Goal: Complete application form

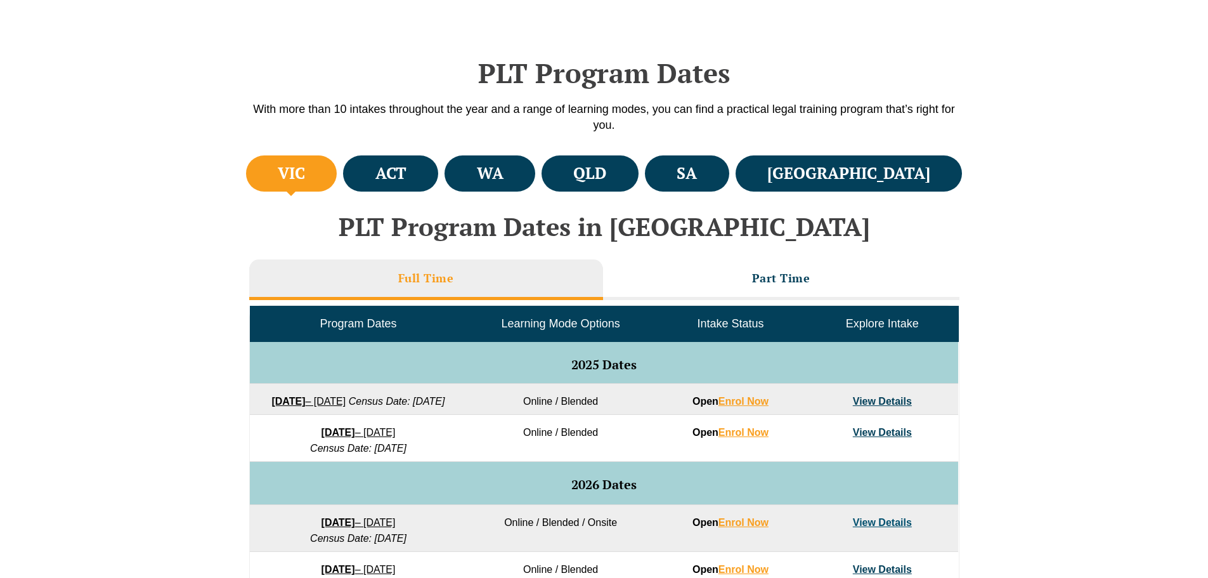
click at [878, 172] on link "Why [PERSON_NAME] for CPD Training" at bounding box center [895, 171] width 144 height 20
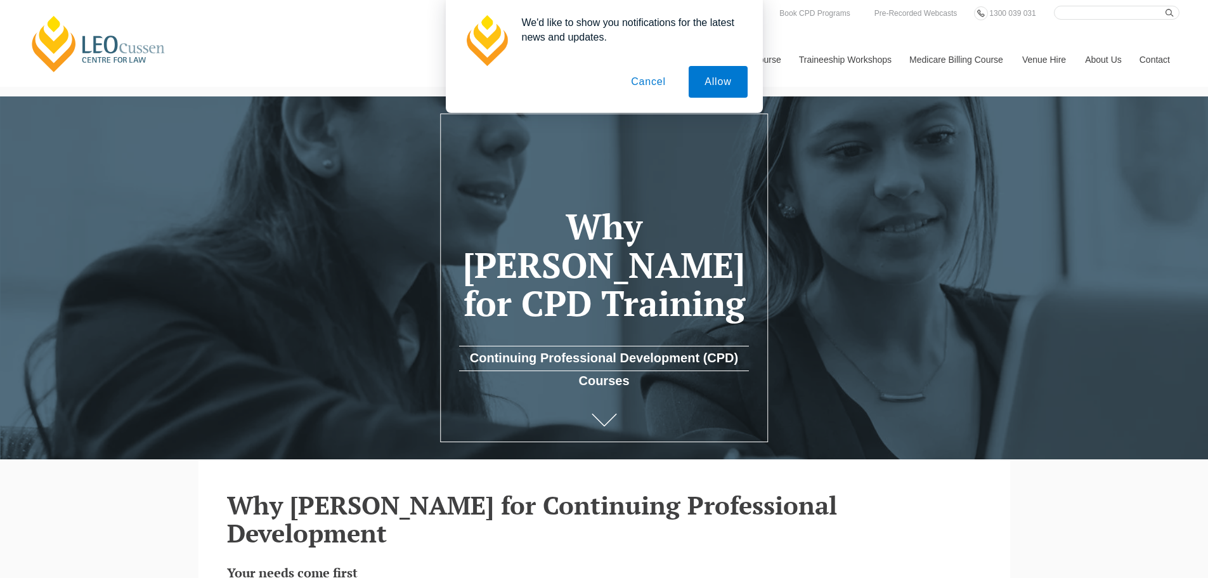
click at [648, 86] on button "Cancel" at bounding box center [648, 82] width 67 height 32
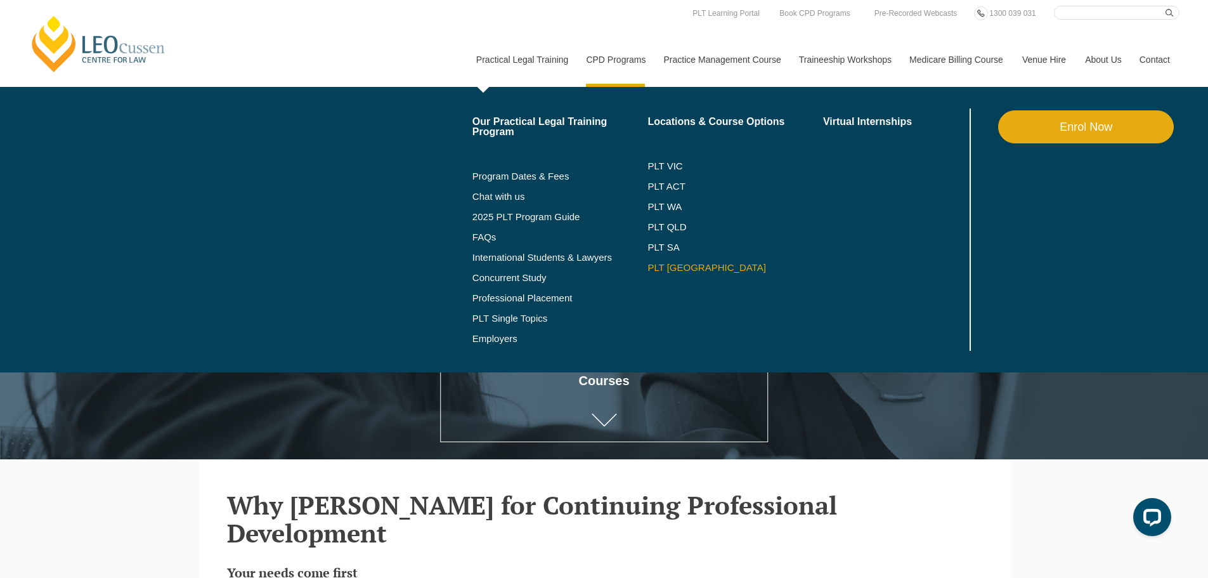
click at [670, 270] on link "PLT [GEOGRAPHIC_DATA]" at bounding box center [735, 268] width 176 height 10
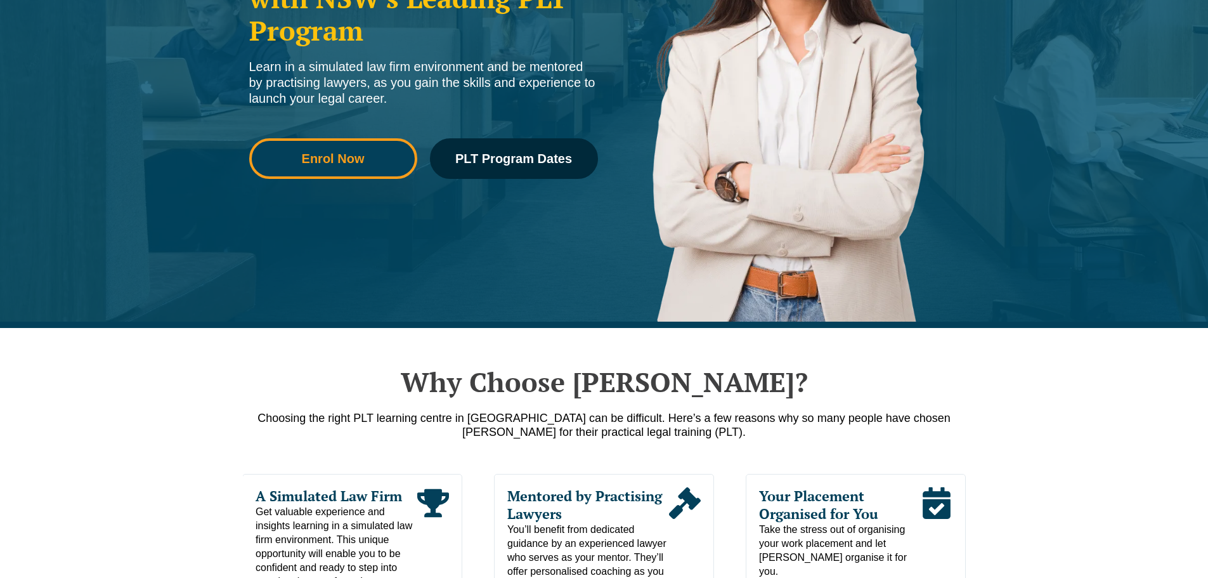
click at [366, 178] on link "Enrol Now" at bounding box center [333, 158] width 168 height 41
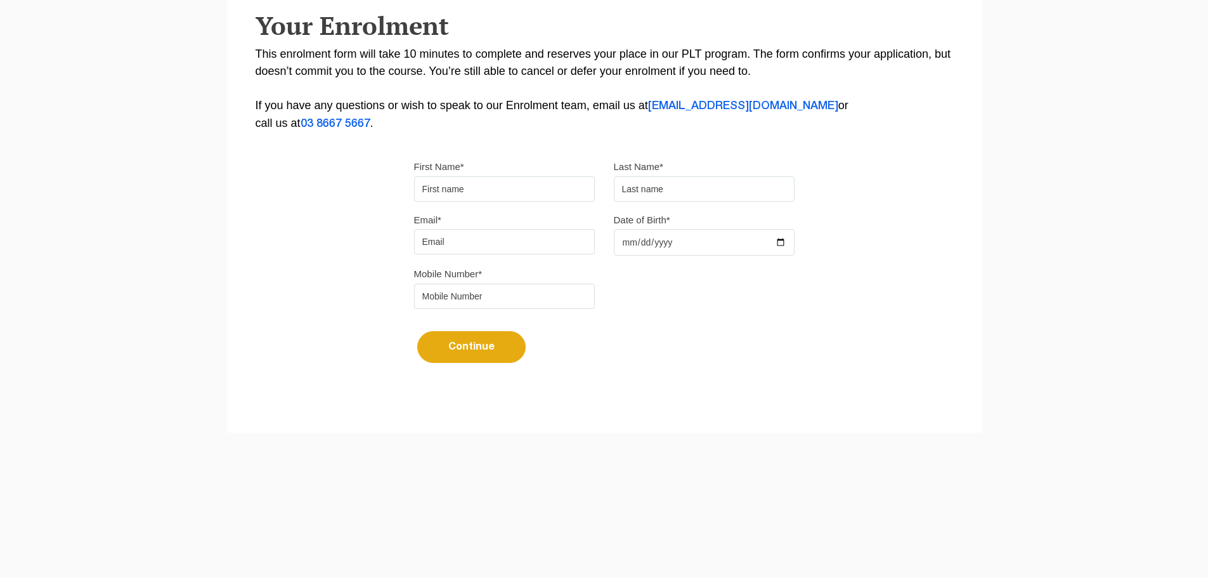
click at [540, 190] on input "First Name*" at bounding box center [504, 188] width 181 height 25
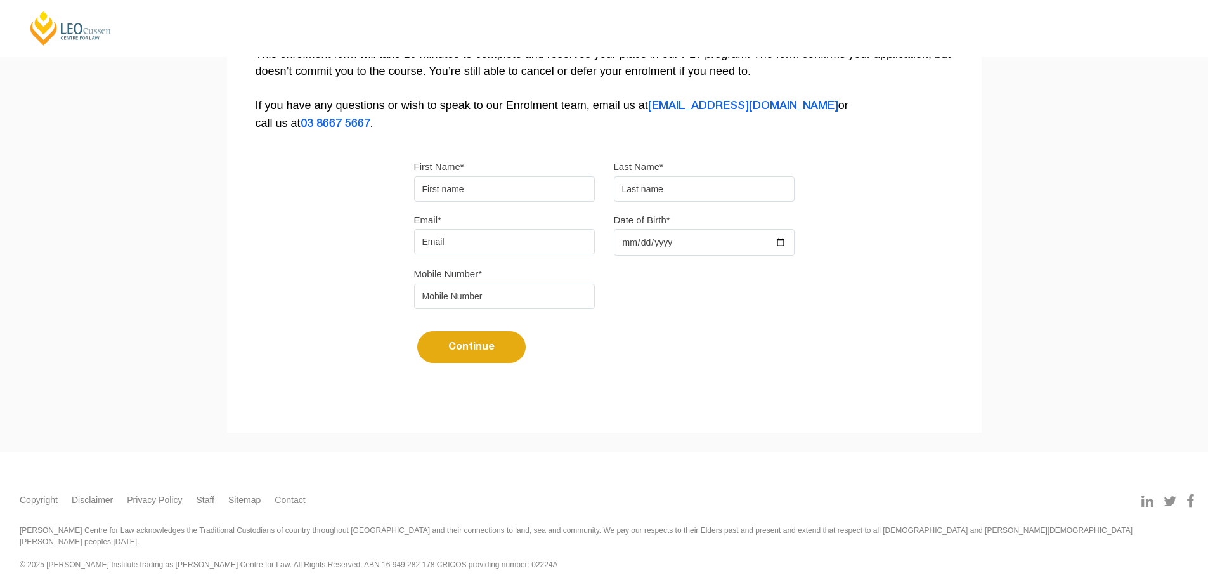
type input "Reyna"
type input "Smith"
type input "reyna.louise.smith@gmail.com"
type input "0468946861"
click at [623, 243] on input "Date of Birth*" at bounding box center [704, 242] width 181 height 27
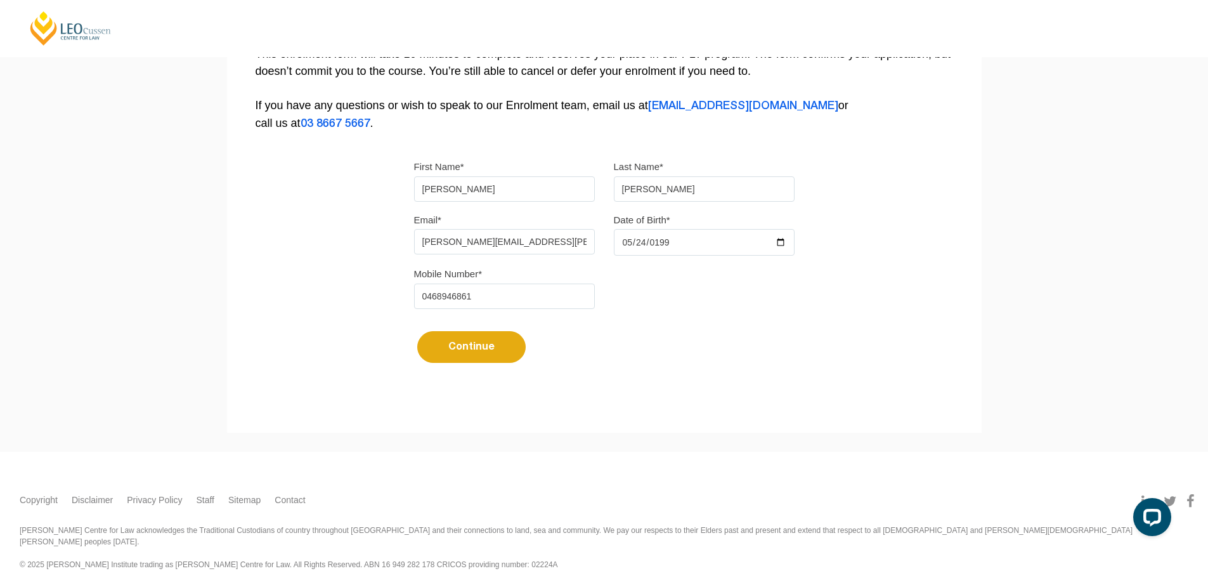
type input "1993-05-24"
click at [489, 339] on button "Continue" at bounding box center [471, 347] width 108 height 32
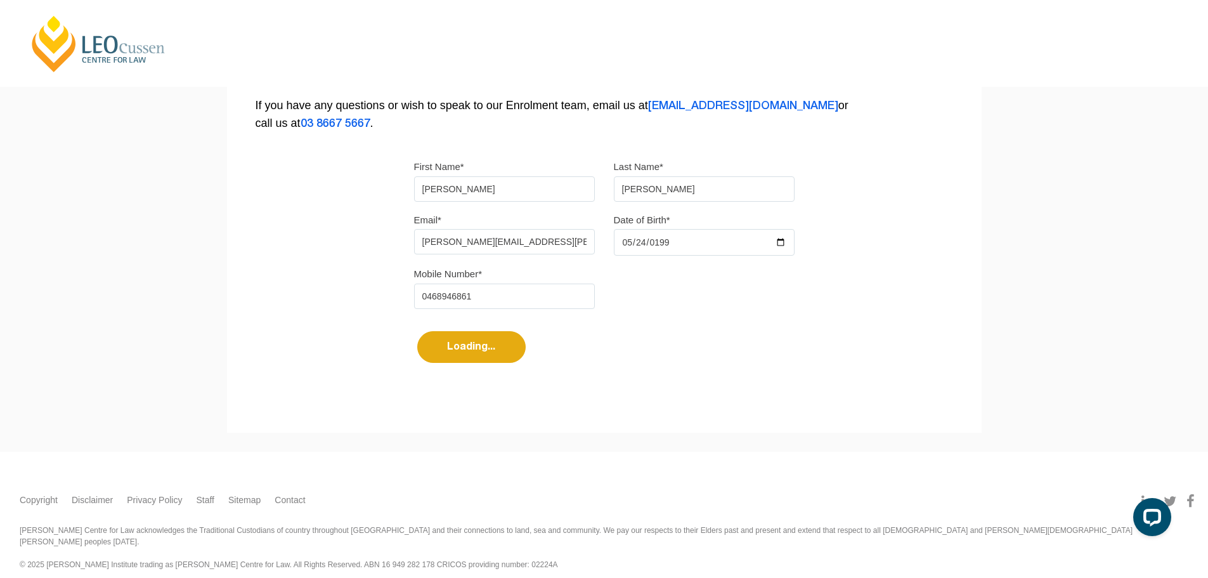
select select
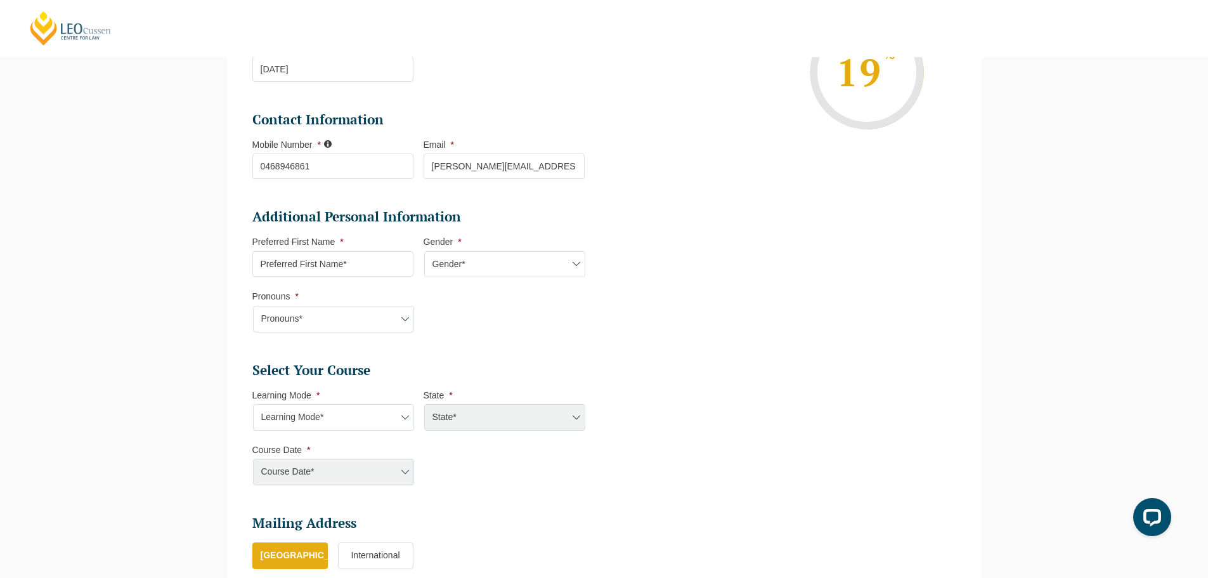
scroll to position [300, 0]
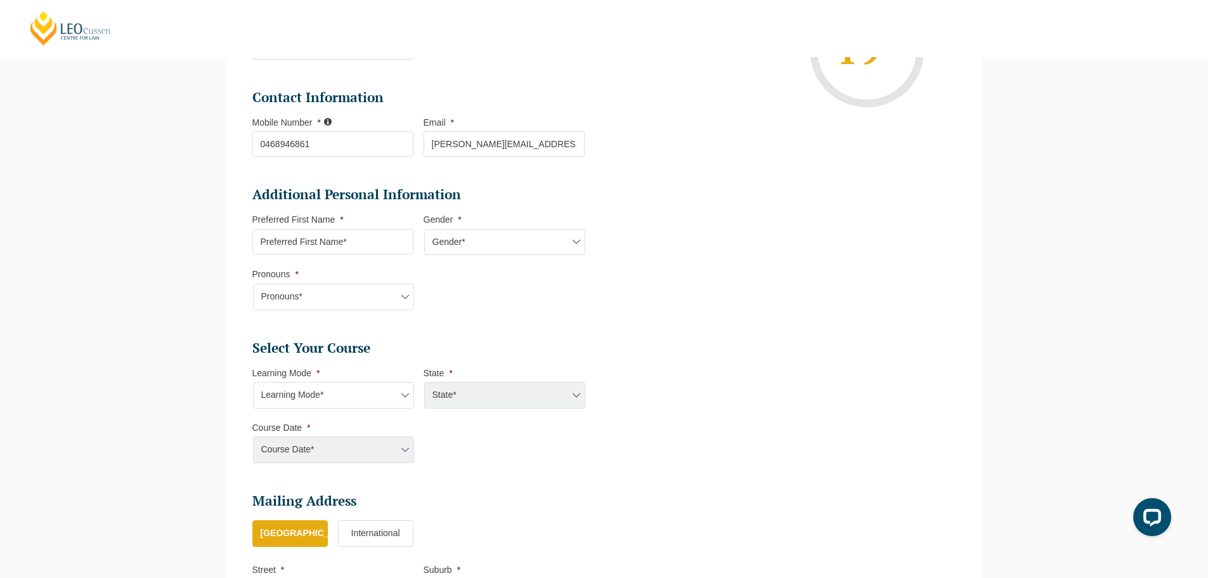
click at [341, 247] on input "Preferred First Name *" at bounding box center [332, 241] width 161 height 25
click at [236, 249] on li "Personal Information First Name * Reyna Last Name * Smith Date of Birth * 24-05…" at bounding box center [604, 289] width 755 height 790
click at [302, 242] on input "Preferred First Name *" at bounding box center [332, 241] width 161 height 25
type input "Reyna"
click at [280, 301] on select "Pronouns* She/Her/Hers He/Him/His They/Them/Theirs Other Prefer not to disclose" at bounding box center [333, 296] width 161 height 27
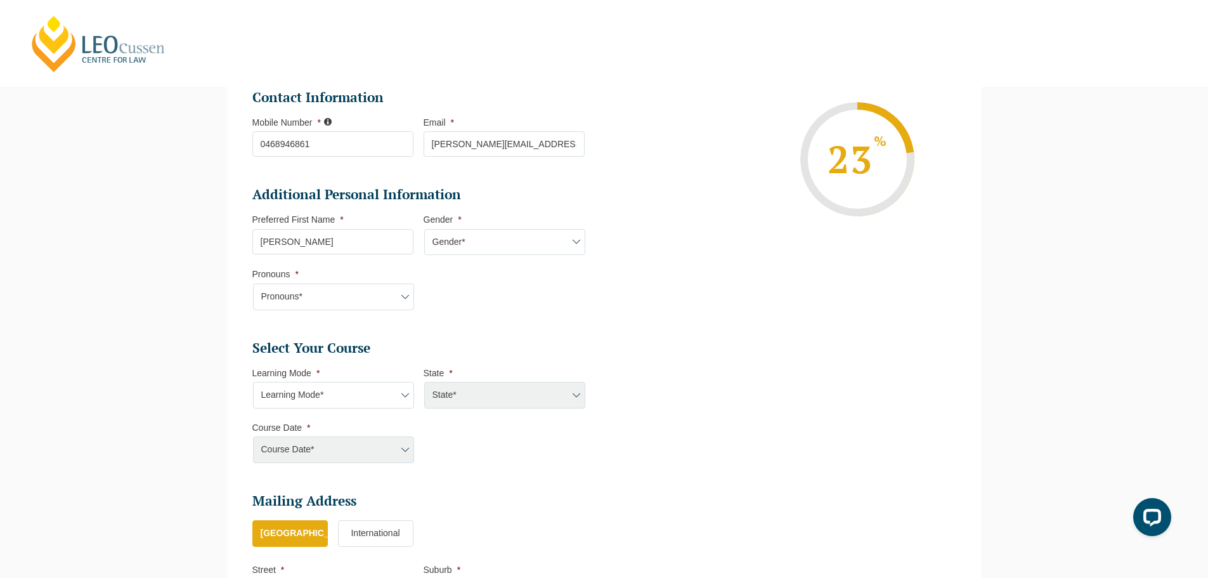
select select "She/Her/Hers"
click at [253, 283] on select "Pronouns* She/Her/Hers He/Him/His They/Them/Theirs Other Prefer not to disclose" at bounding box center [333, 296] width 161 height 27
click at [320, 400] on select "Learning Mode* Online Full Time Learning Online Part Time Learning Blended Full…" at bounding box center [333, 395] width 161 height 27
select select "Online Full Time Learning"
click at [253, 382] on select "Learning Mode* Online Full Time Learning Online Part Time Learning Blended Full…" at bounding box center [333, 395] width 161 height 27
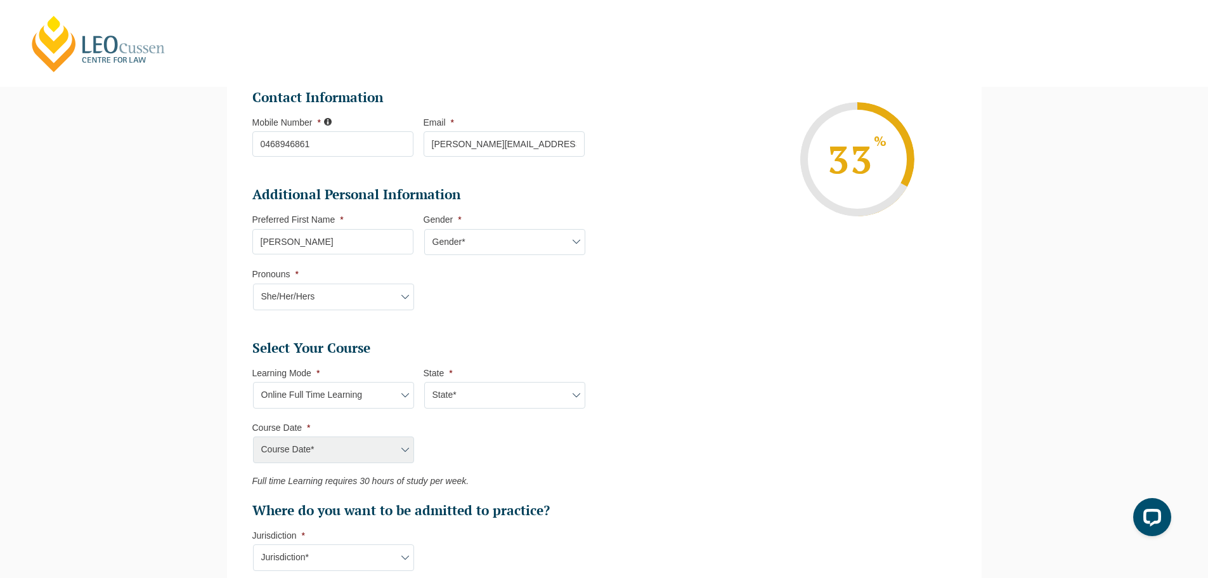
click at [479, 400] on select "State* National (ACT/NSW, VIC, QLD, SA, WA)" at bounding box center [504, 395] width 161 height 27
select select "National (ACT/NSW, VIC, QLD, SA, WA)"
click at [424, 382] on select "State* National (ACT/NSW, VIC, QLD, SA, WA)" at bounding box center [504, 395] width 161 height 27
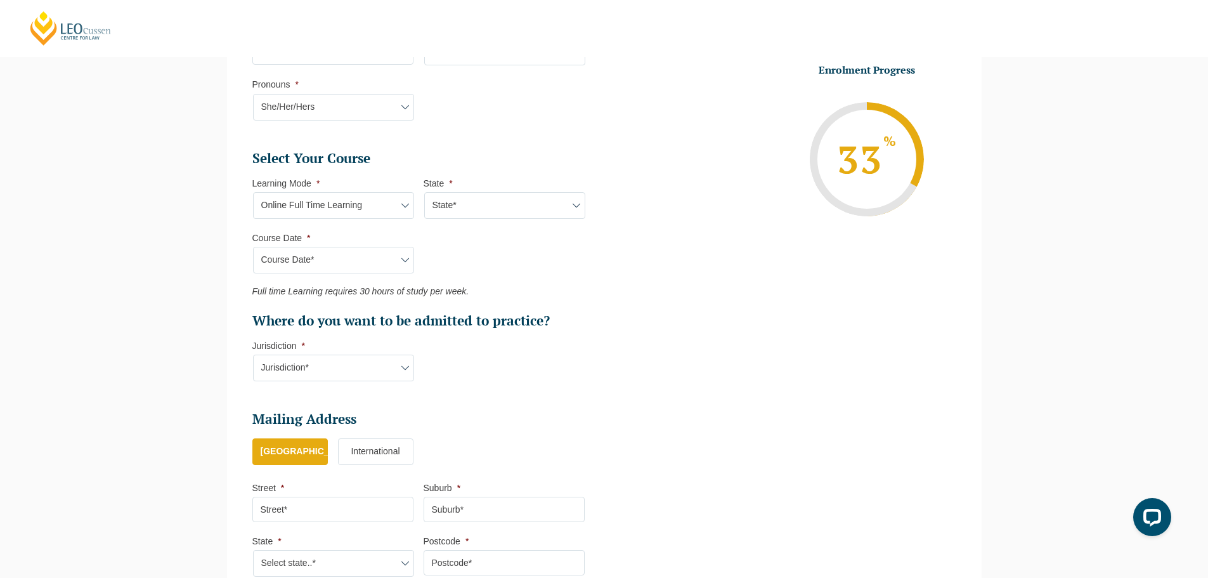
scroll to position [490, 0]
click at [335, 263] on select "Course Date* September 2025 (22-Sep-2025 to 20-Feb-2026) December 2025 (08-Dec-…" at bounding box center [333, 259] width 161 height 27
click at [655, 303] on ul "Personal Information First Name * Reyna Last Name * Smith Date of Birth * 24-05…" at bounding box center [604, 153] width 723 height 872
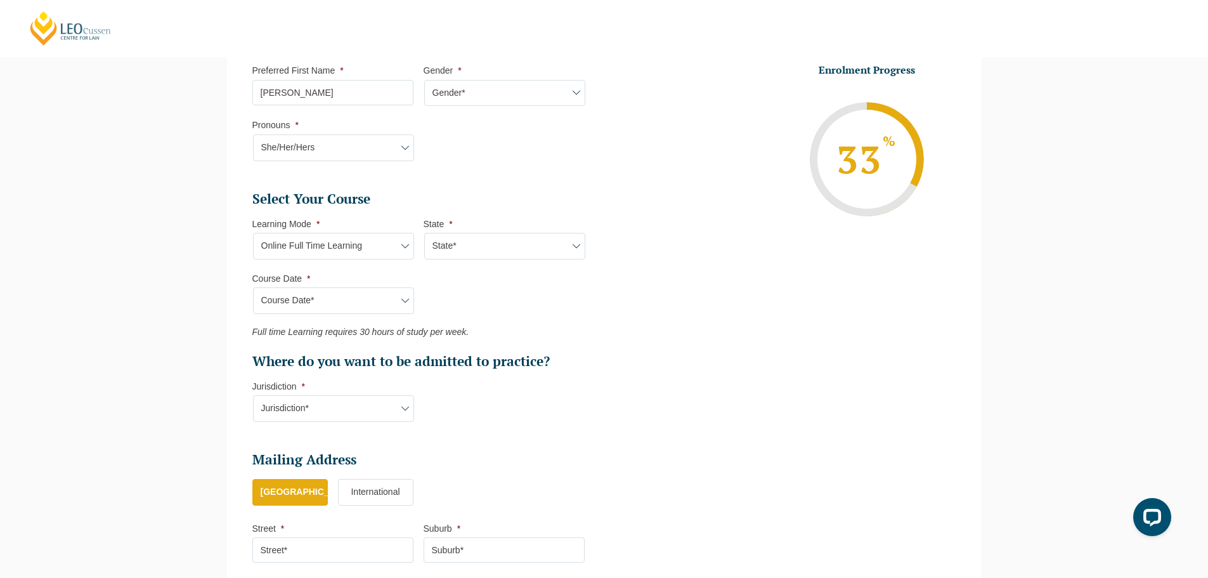
scroll to position [427, 0]
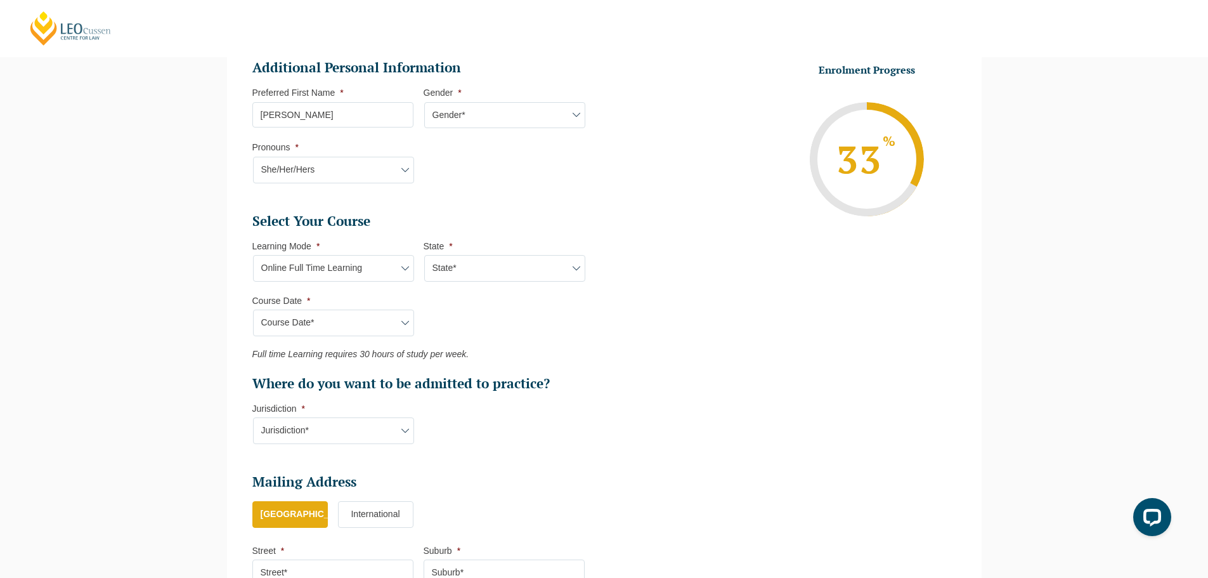
click at [349, 431] on select "Jurisdiction* VIC ACT/NSW SA WA QLD" at bounding box center [333, 430] width 161 height 27
click at [486, 418] on li "Select Your Course This field is hidden when viewing the form Only for Flinder …" at bounding box center [423, 334] width 342 height 245
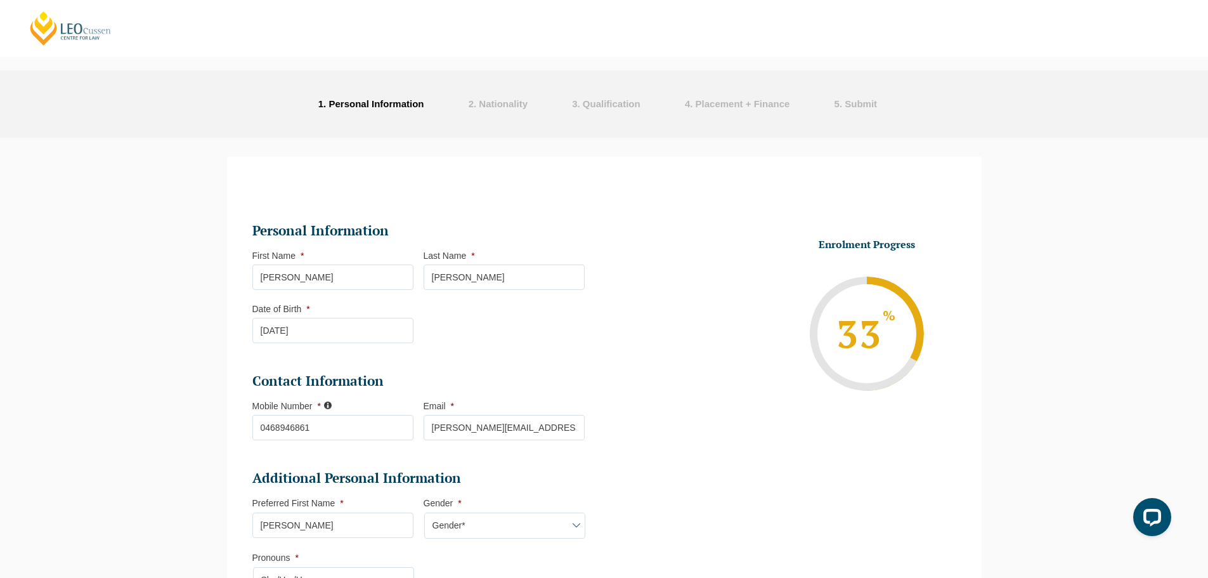
scroll to position [0, 0]
